Goal: Task Accomplishment & Management: Manage account settings

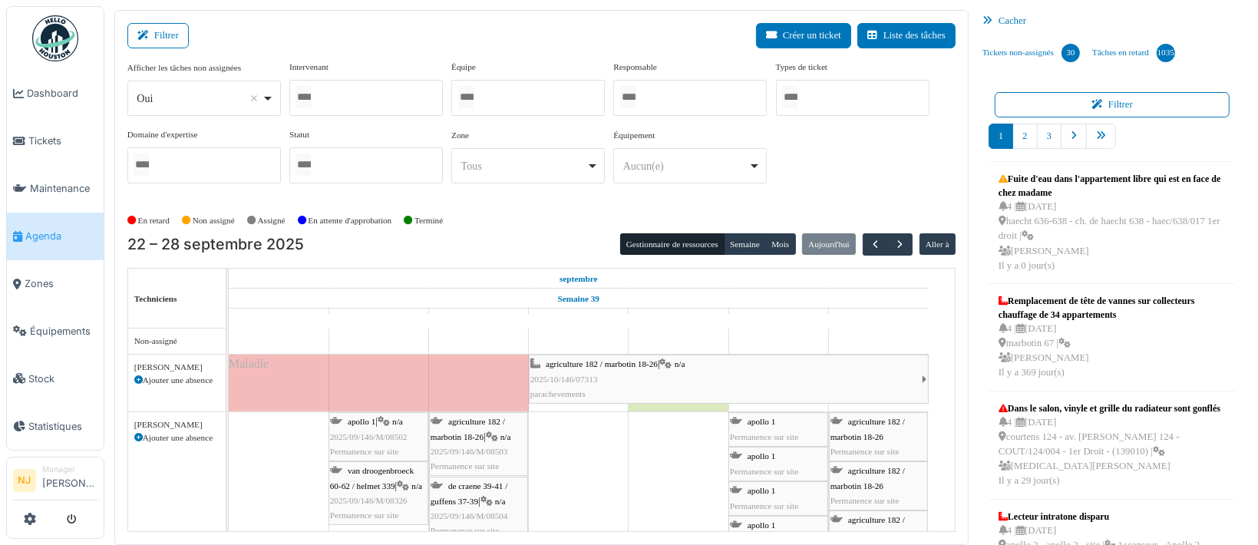
click at [508, 96] on div at bounding box center [528, 98] width 154 height 36
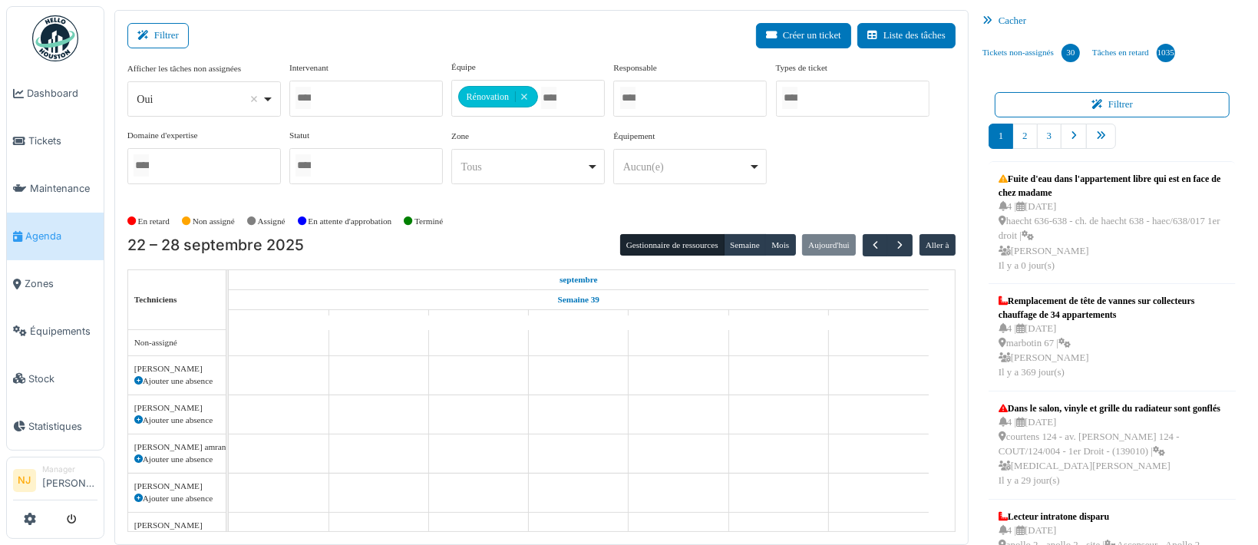
click at [277, 25] on div "Filtrer Créer un ticket Liste des tâches" at bounding box center [541, 42] width 828 height 38
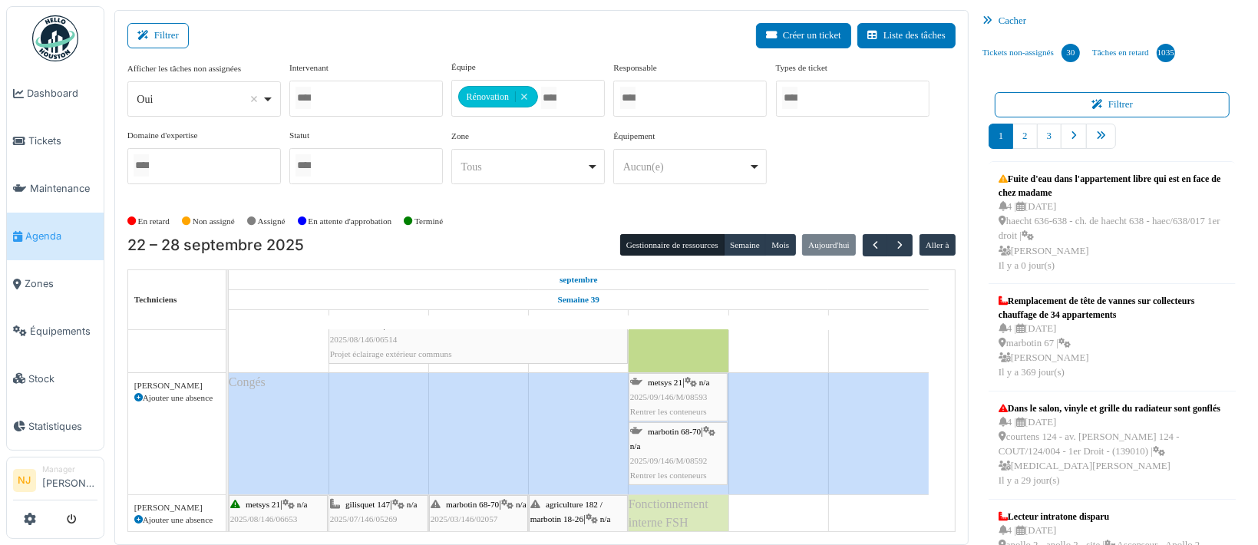
click at [677, 447] on div "marbotin 68-70 | n/a 2025/09/146/M/08592 Rentrer les conteneurs" at bounding box center [678, 454] width 96 height 59
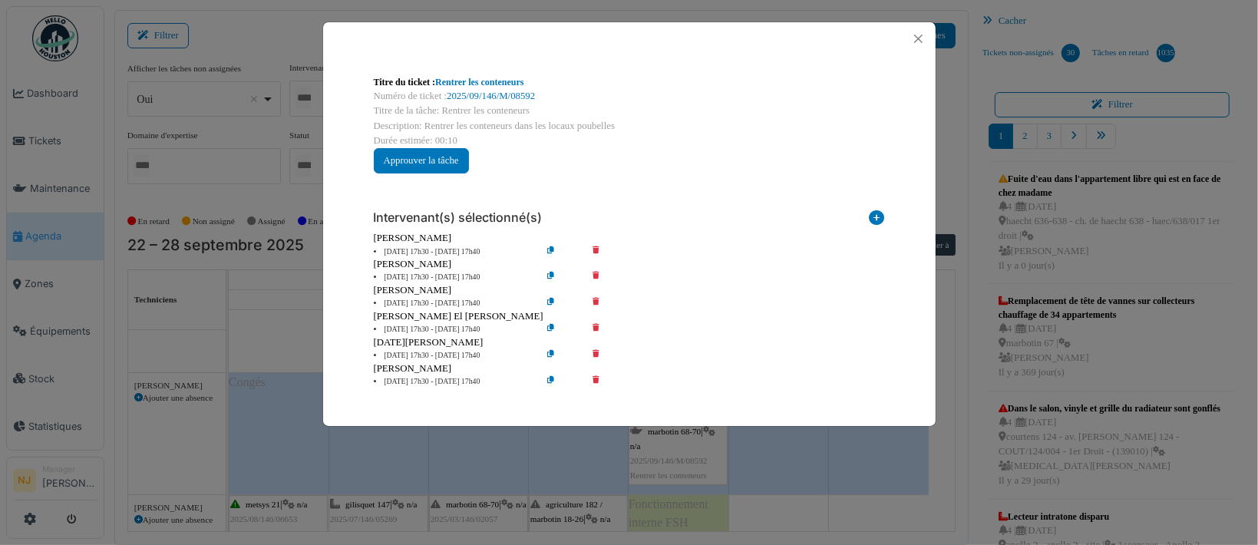
click at [598, 273] on icon at bounding box center [607, 278] width 44 height 12
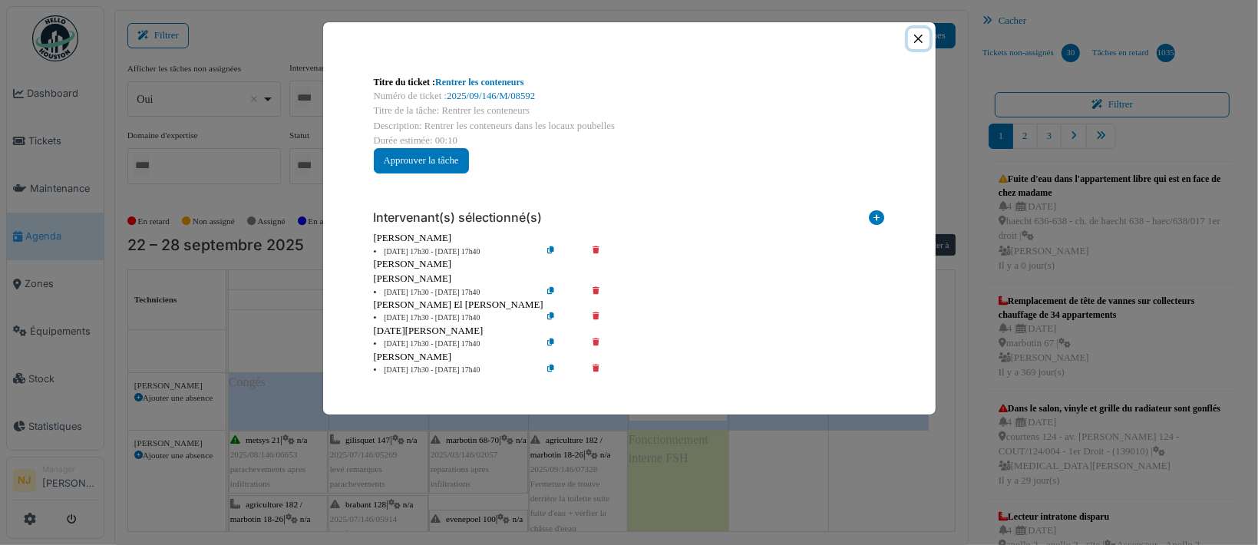
click at [918, 38] on button "Close" at bounding box center [918, 38] width 21 height 21
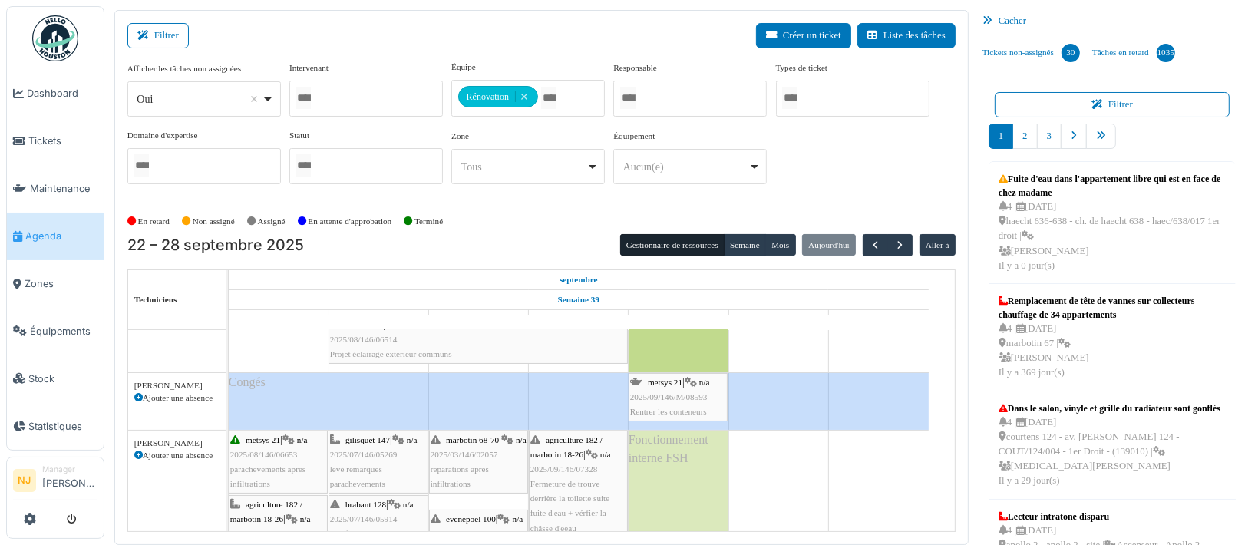
click at [663, 385] on div "metsys 21 | n/a 2025/09/146/M/08593 Rentrer les conteneurs" at bounding box center [678, 397] width 96 height 45
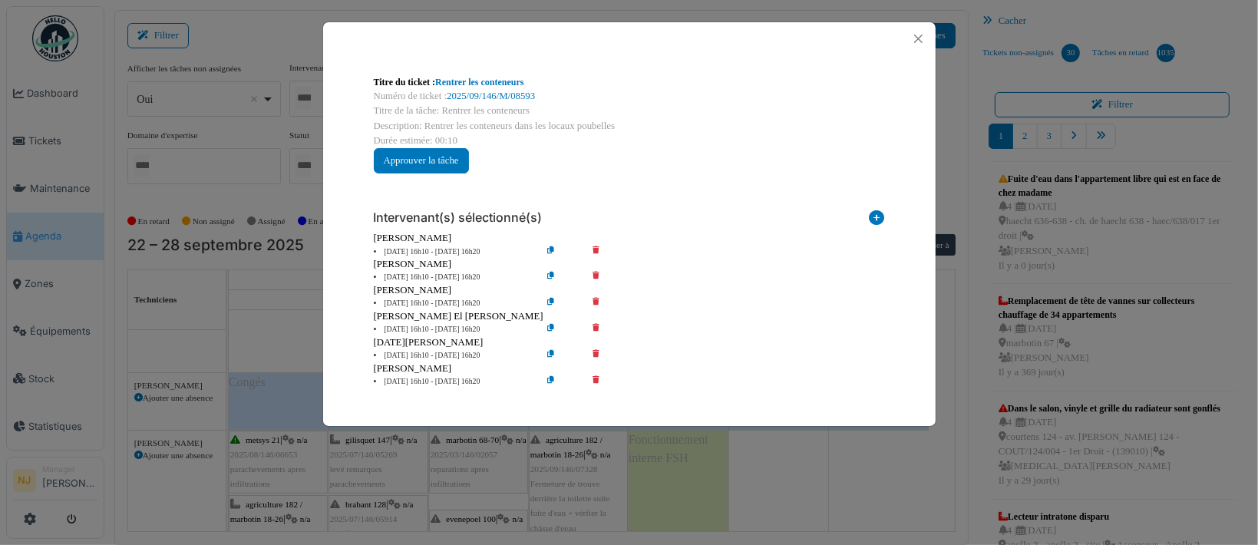
click at [596, 273] on icon at bounding box center [607, 278] width 44 height 12
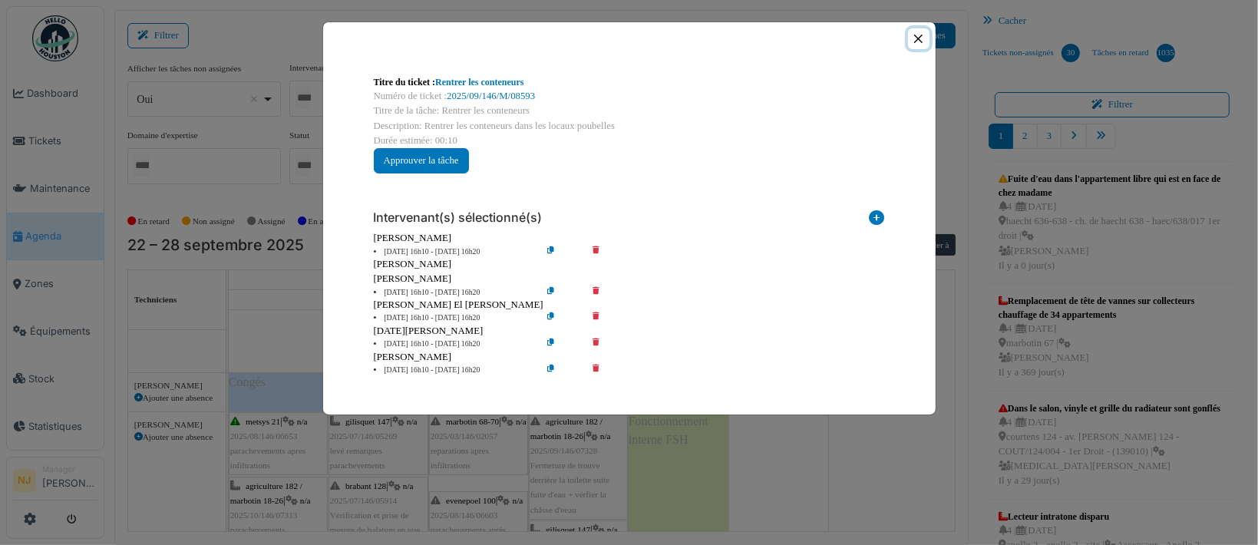
click at [920, 36] on button "Close" at bounding box center [918, 38] width 21 height 21
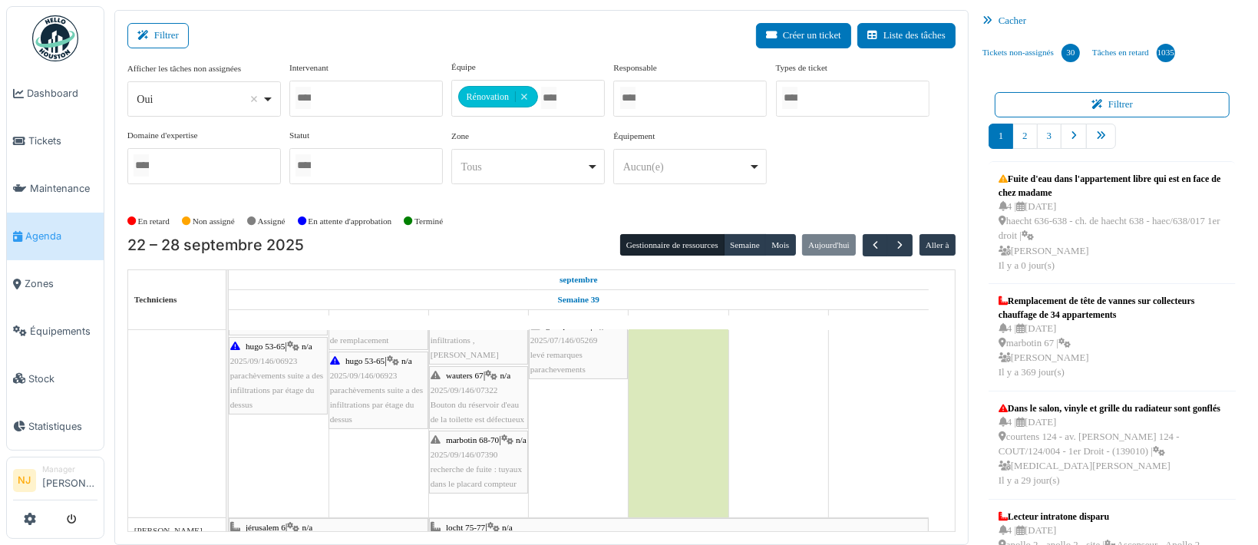
click at [372, 379] on div "hugo 53-65 | n/a 2025/09/146/06923 parachèvements suite a des infiltrations par…" at bounding box center [378, 391] width 97 height 74
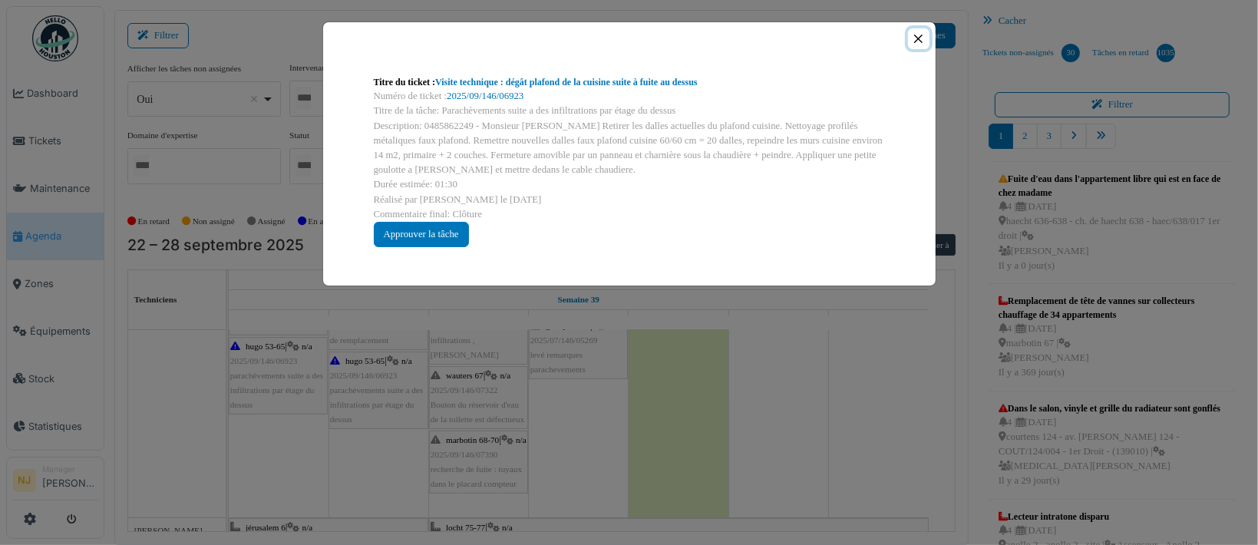
click at [918, 35] on button "Close" at bounding box center [918, 38] width 21 height 21
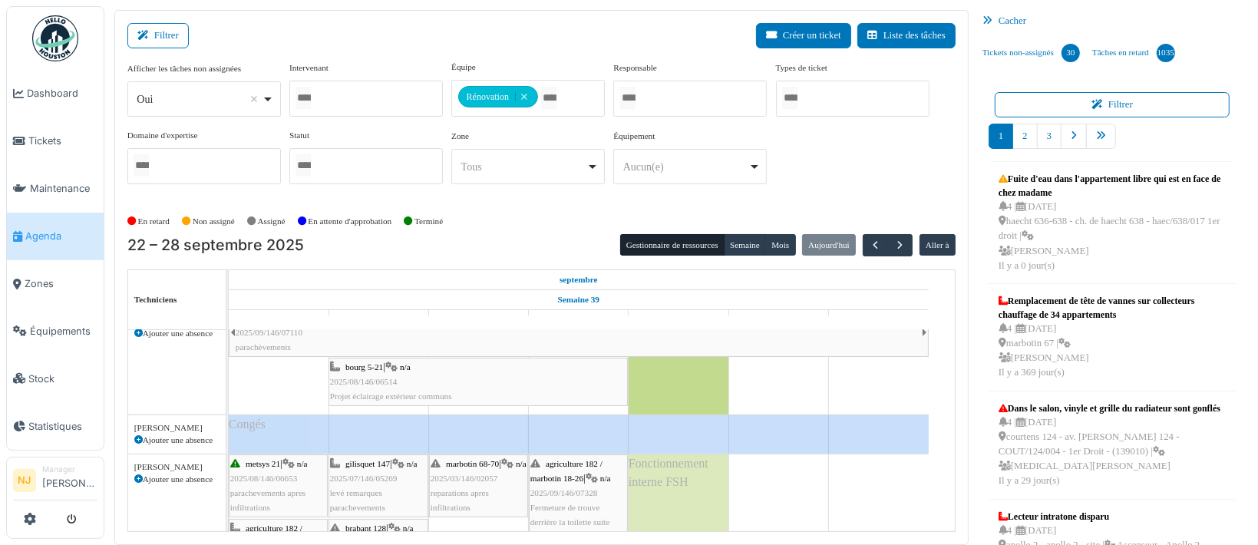
scroll to position [463, 0]
